Goal: Task Accomplishment & Management: Manage account settings

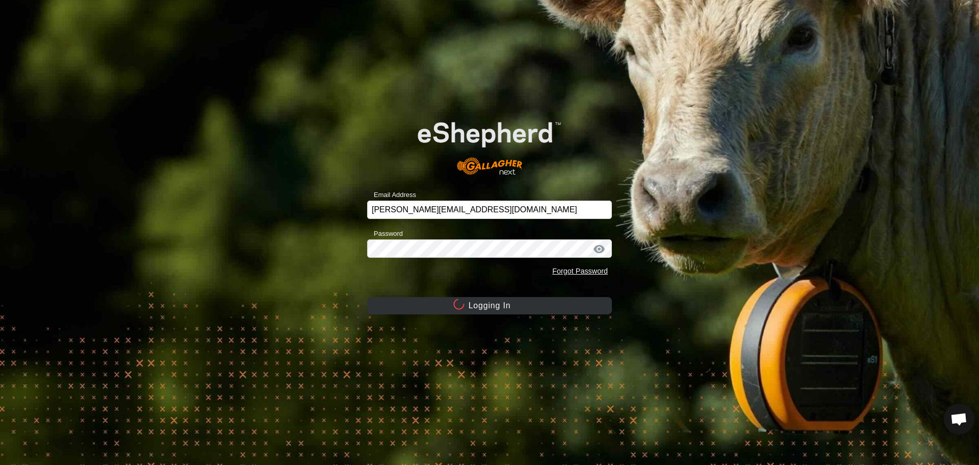
scroll to position [1128, 0]
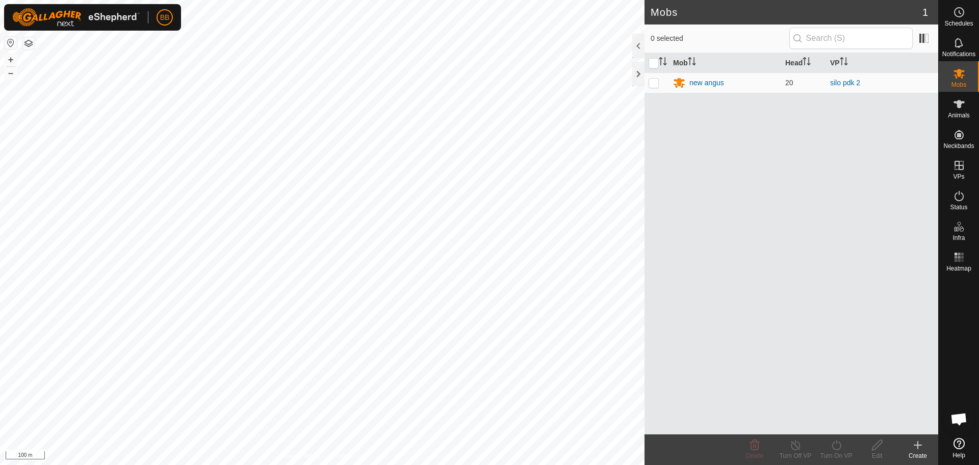
scroll to position [1128, 0]
click at [707, 86] on div "new angus" at bounding box center [706, 83] width 35 height 11
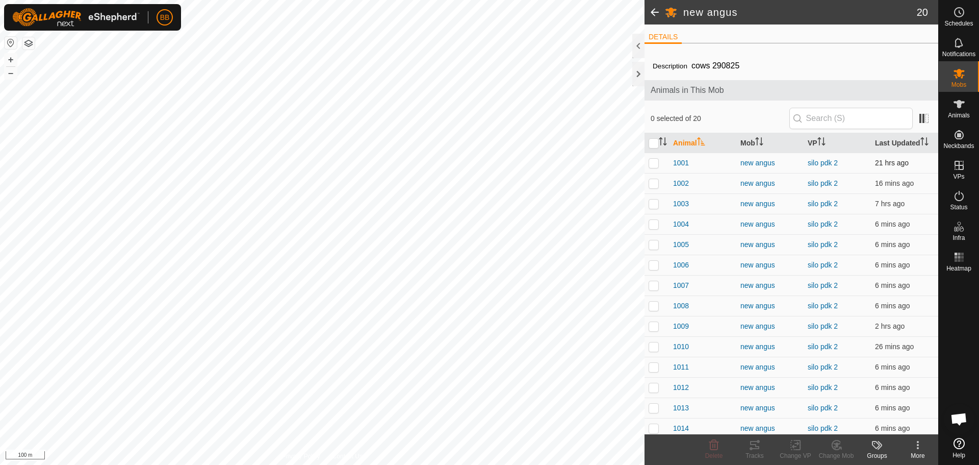
click at [654, 165] on p-checkbox at bounding box center [654, 163] width 10 height 8
checkbox input "true"
click at [655, 190] on td at bounding box center [657, 183] width 24 height 20
checkbox input "true"
click at [656, 204] on p-checkbox at bounding box center [654, 203] width 10 height 8
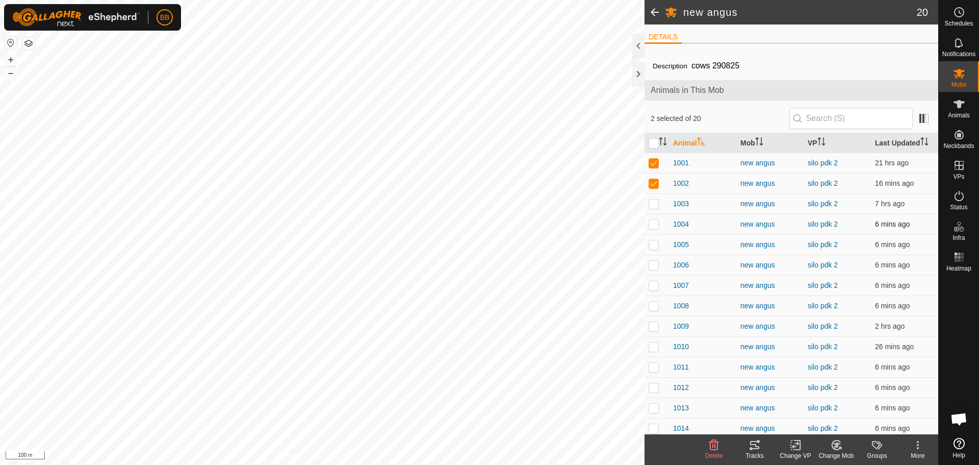
checkbox input "true"
click at [655, 220] on p-checkbox at bounding box center [654, 224] width 10 height 8
checkbox input "true"
click at [749, 445] on tracks-svg-icon at bounding box center [754, 445] width 41 height 12
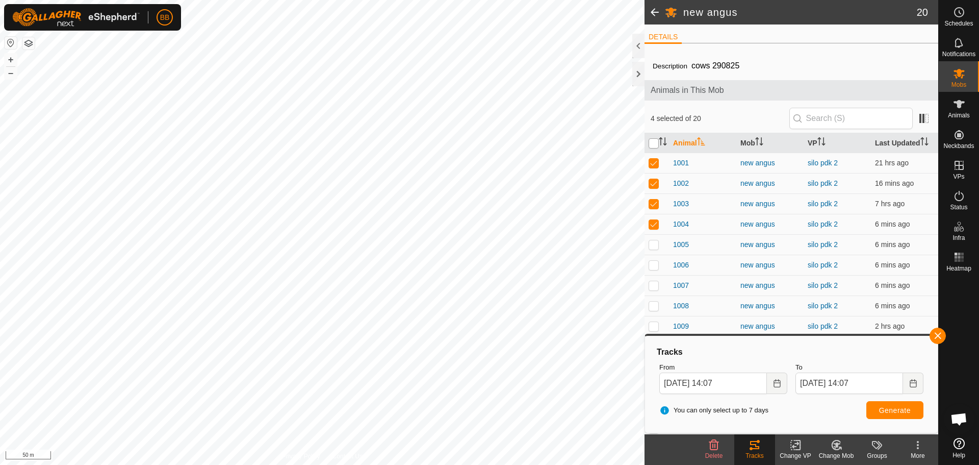
click at [650, 140] on input "checkbox" at bounding box center [654, 143] width 10 height 10
checkbox input "true"
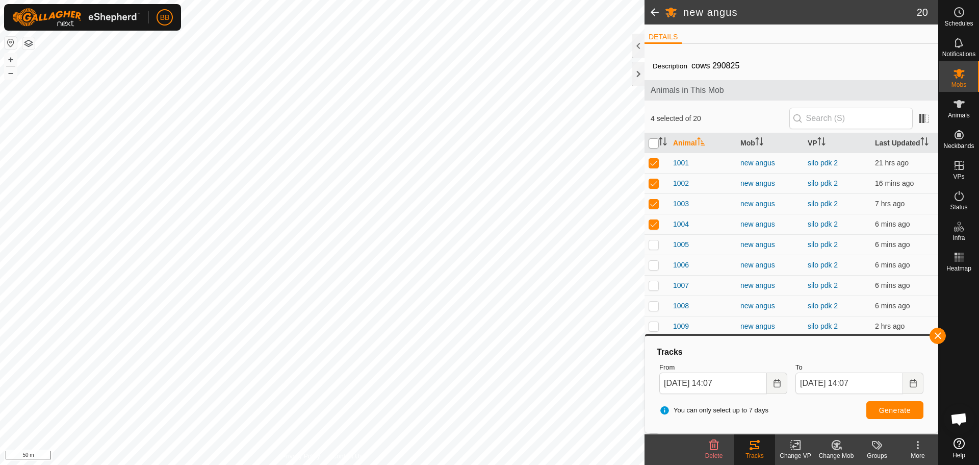
checkbox input "true"
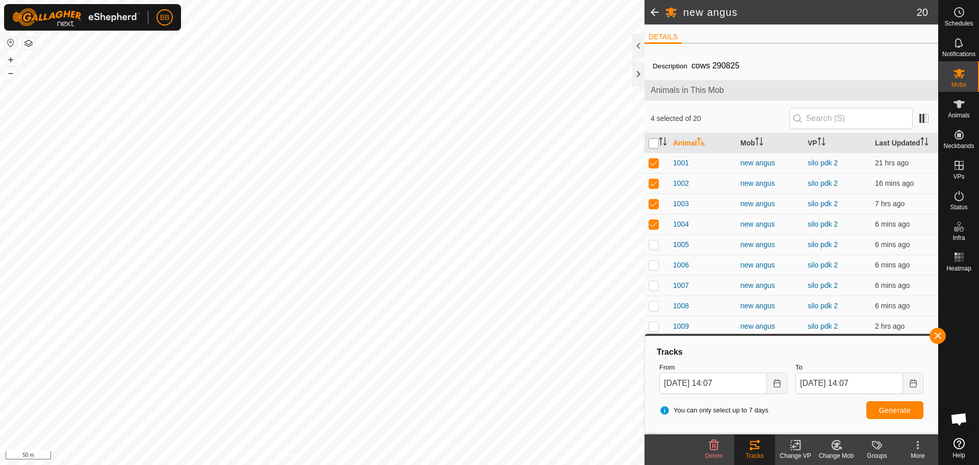
checkbox input "true"
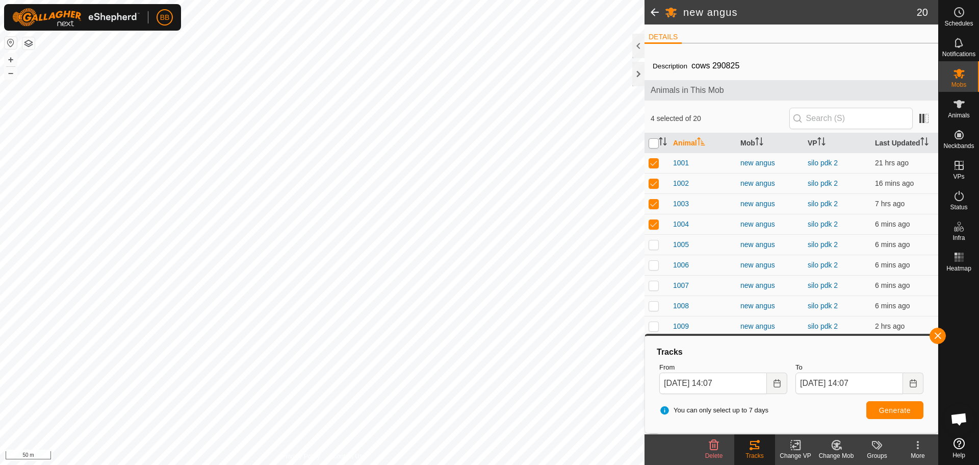
checkbox input "true"
click at [652, 143] on input "checkbox" at bounding box center [654, 143] width 10 height 10
checkbox input "false"
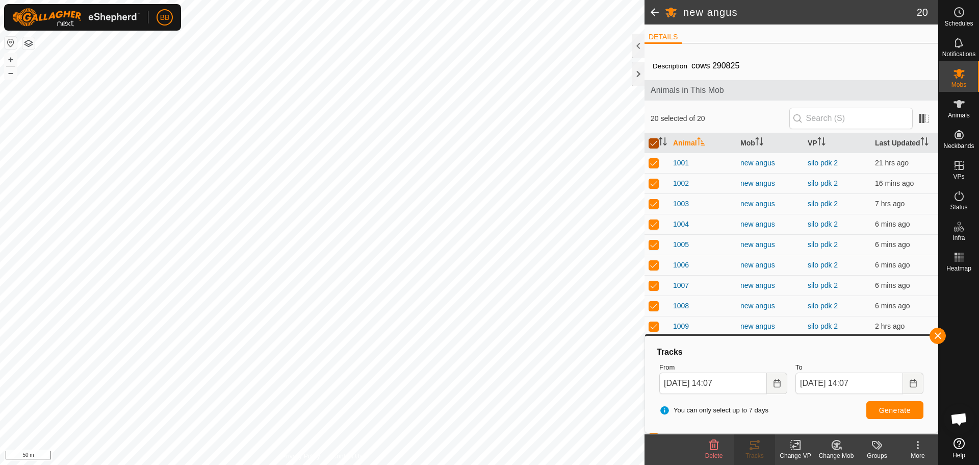
checkbox input "false"
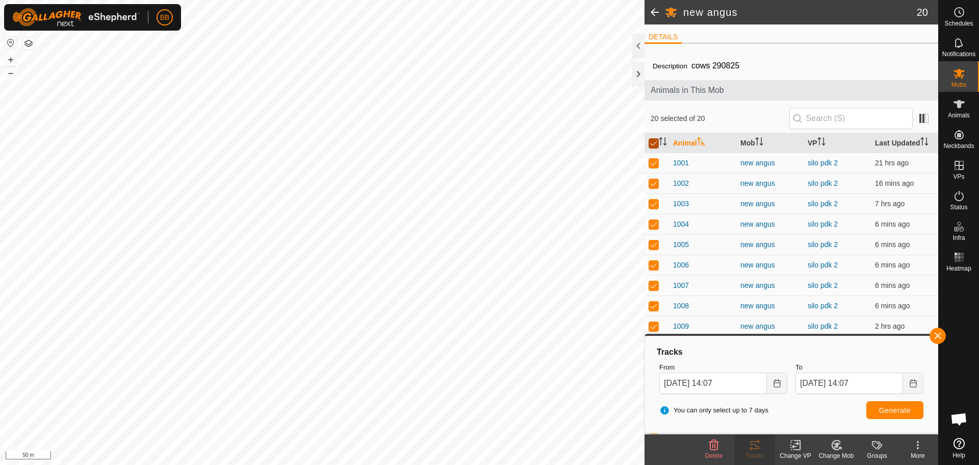
checkbox input "false"
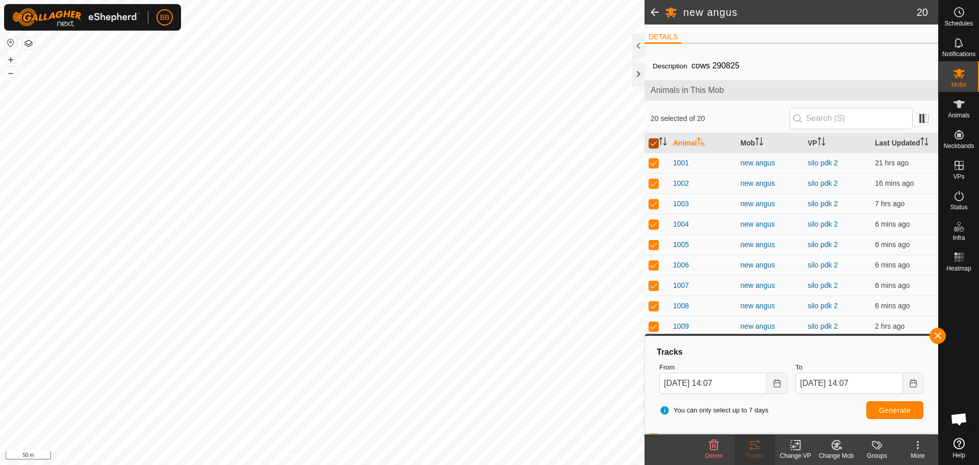
checkbox input "false"
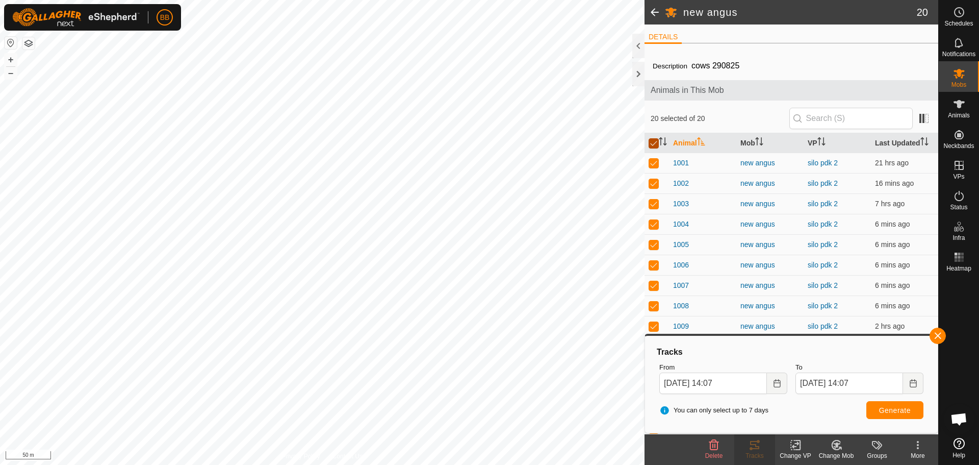
checkbox input "false"
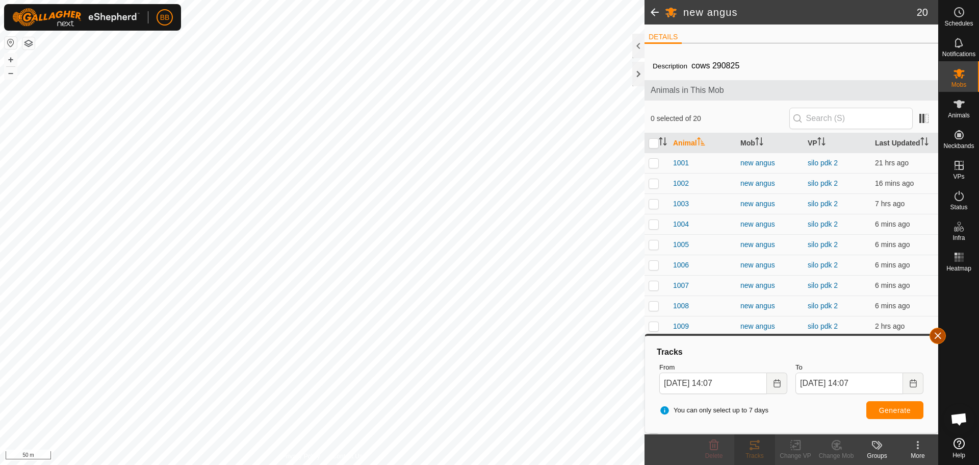
click at [936, 338] on button "button" at bounding box center [938, 335] width 16 height 16
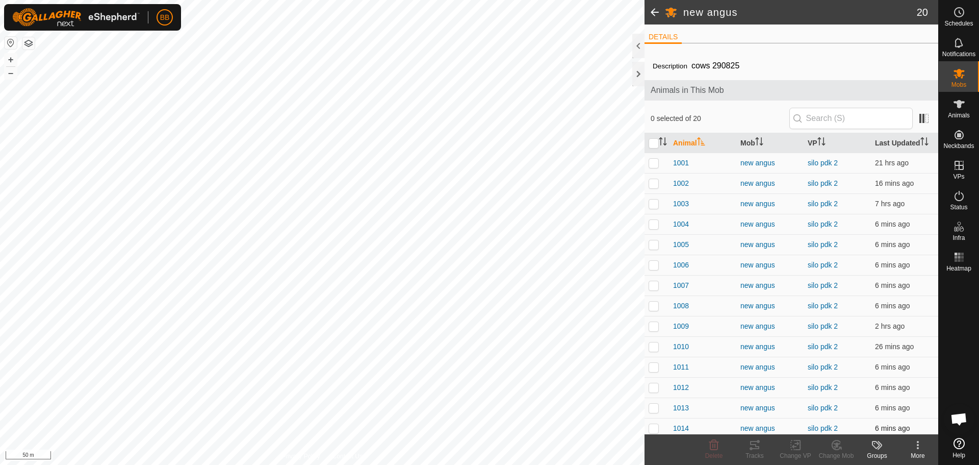
drag, startPoint x: 705, startPoint y: 423, endPoint x: 668, endPoint y: 425, distance: 36.3
click at [668, 425] on td at bounding box center [657, 428] width 24 height 20
checkbox input "true"
click at [656, 388] on p-checkbox at bounding box center [654, 387] width 10 height 8
checkbox input "true"
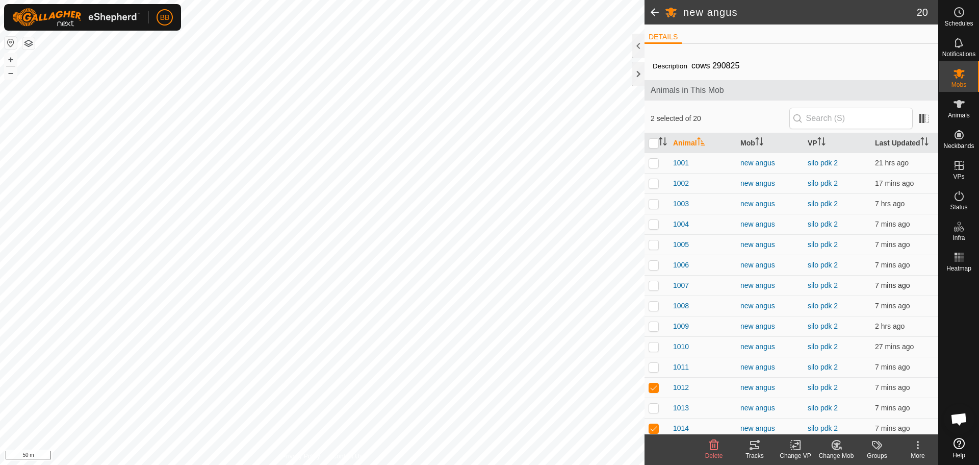
click at [648, 292] on td at bounding box center [657, 285] width 24 height 20
checkbox input "true"
click at [753, 442] on icon at bounding box center [755, 445] width 12 height 12
